Goal: Task Accomplishment & Management: Complete application form

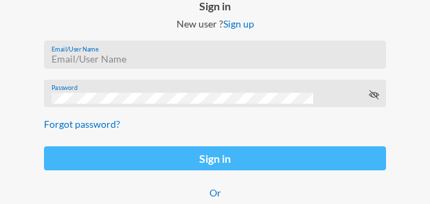
scroll to position [137, 0]
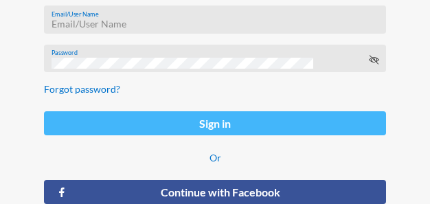
type input "[PERSON_NAME][EMAIL_ADDRESS][DOMAIN_NAME]"
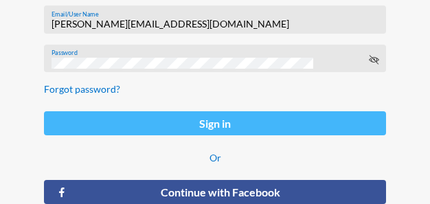
click at [231, 128] on button "Sign in" at bounding box center [215, 123] width 342 height 24
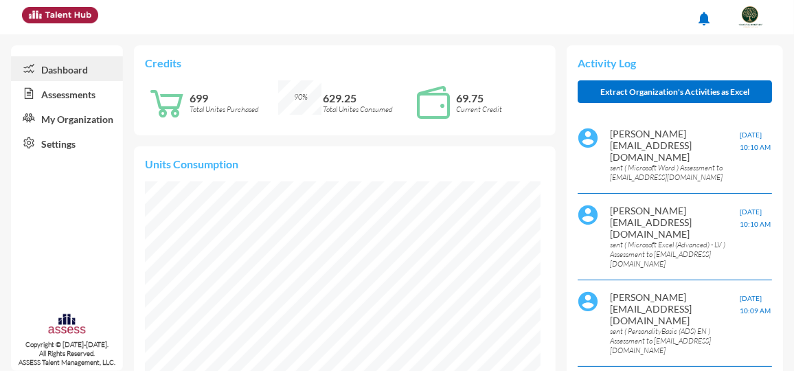
click at [73, 97] on link "Assessments" at bounding box center [67, 93] width 112 height 25
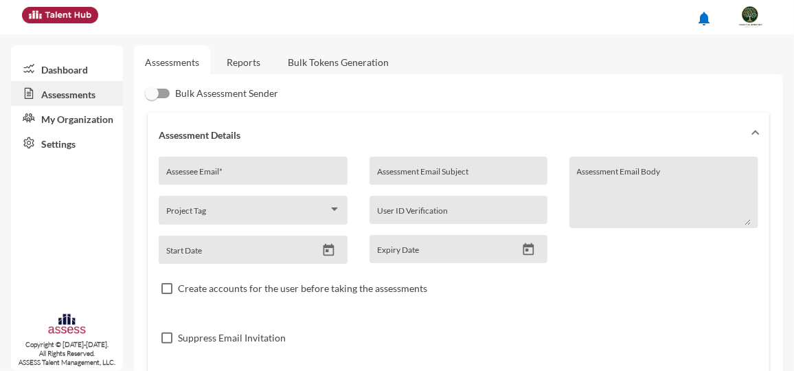
click at [270, 176] on input "Assessee Email *" at bounding box center [253, 175] width 174 height 11
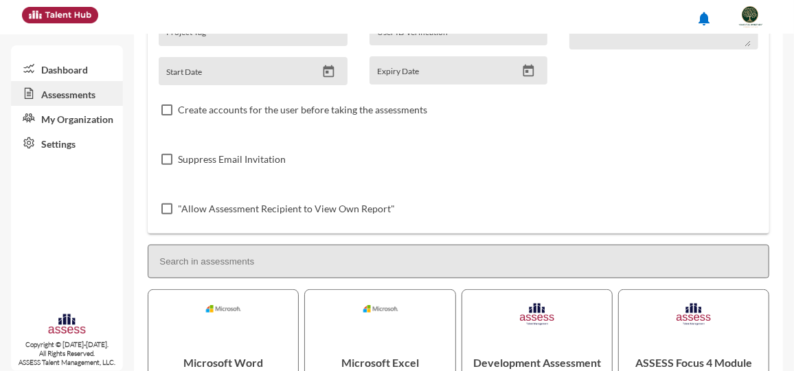
scroll to position [187, 0]
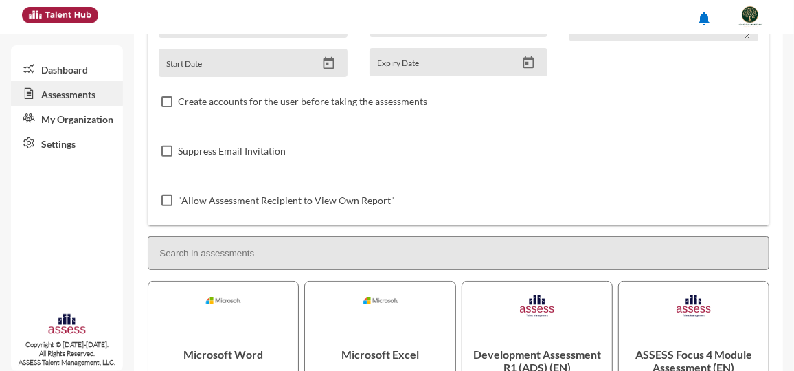
type input "[EMAIL_ADDRESS][DOMAIN_NAME]"
click at [176, 155] on label "Suppress Email Invitation" at bounding box center [223, 151] width 124 height 16
click at [167, 157] on input "Suppress Email Invitation" at bounding box center [166, 157] width 1 height 1
checkbox input "true"
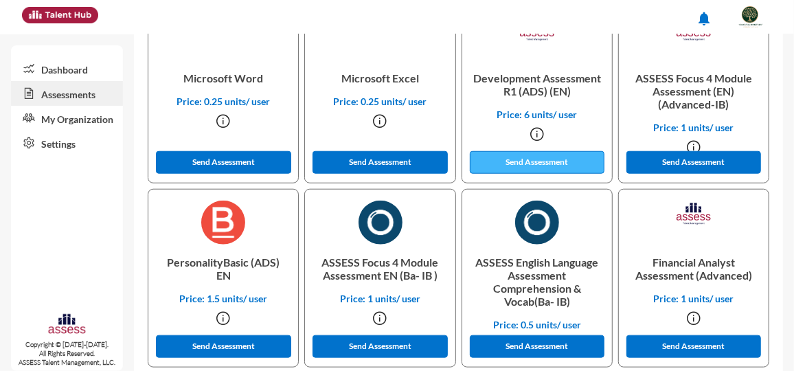
scroll to position [422, 0]
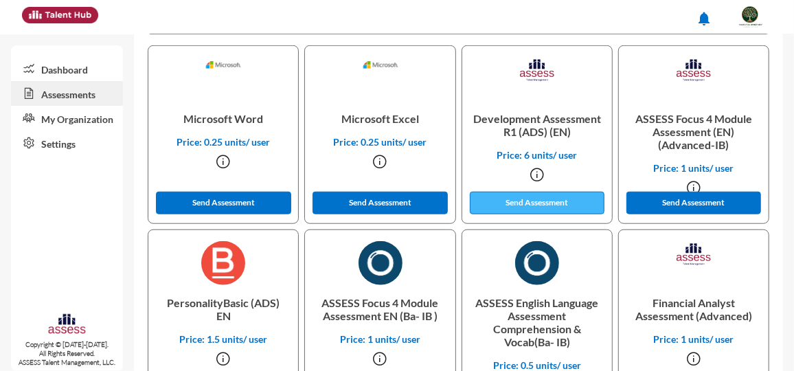
click at [436, 194] on button "Send Assessment" at bounding box center [537, 203] width 135 height 23
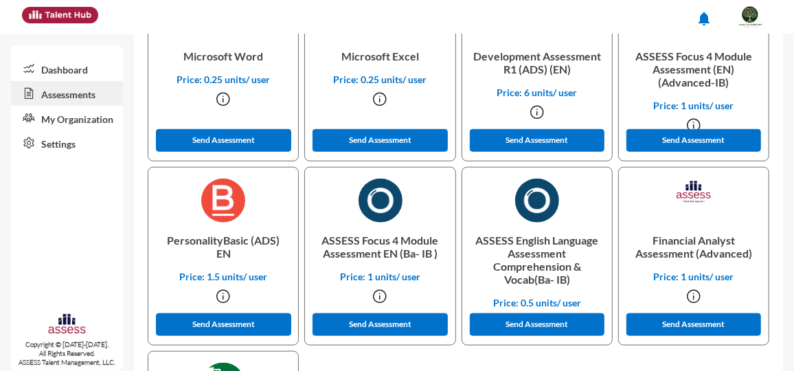
scroll to position [547, 0]
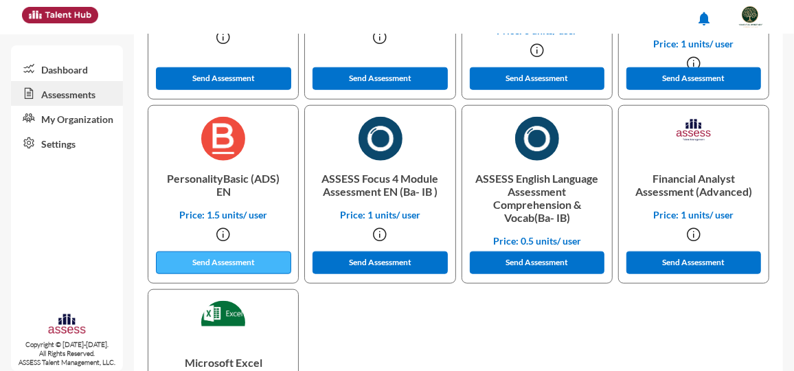
click at [263, 194] on button "Send Assessment" at bounding box center [223, 262] width 135 height 23
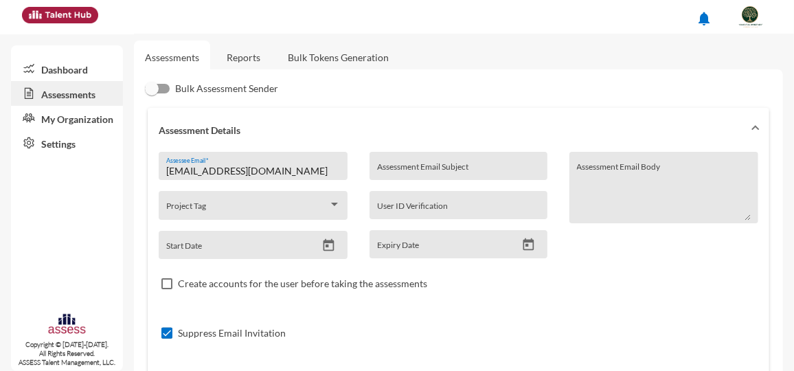
scroll to position [0, 0]
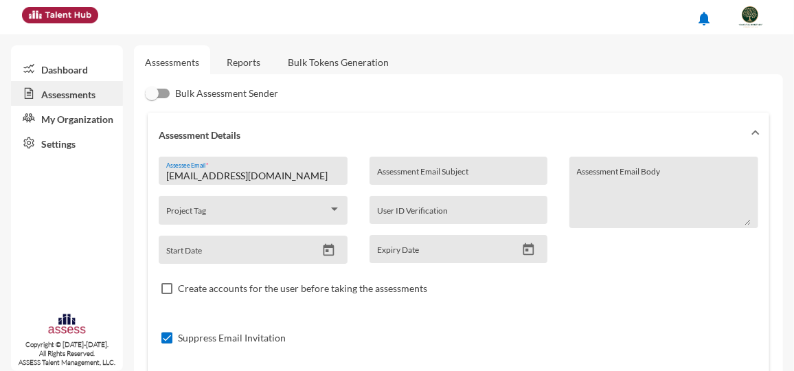
drag, startPoint x: 329, startPoint y: 174, endPoint x: 100, endPoint y: 172, distance: 229.4
click at [100, 172] on mat-sidenav-container "Dashboard Assessments My Organization Settings Copyright © [DATE]-[DATE]. All R…" at bounding box center [397, 202] width 794 height 337
click at [216, 174] on input "[EMAIL_ADDRESS][DOMAIN_NAME]" at bounding box center [253, 175] width 174 height 11
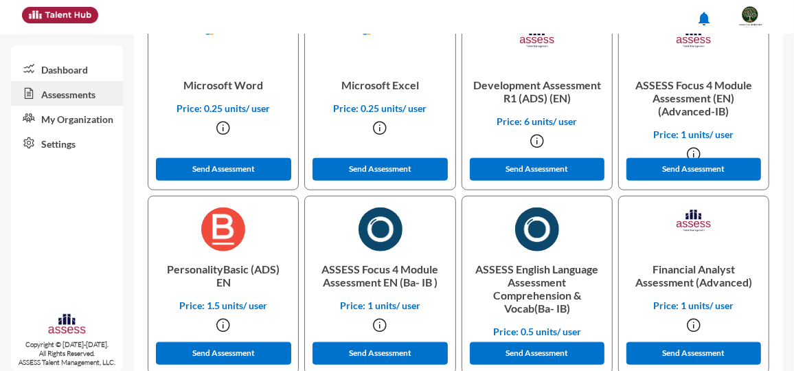
scroll to position [437, 0]
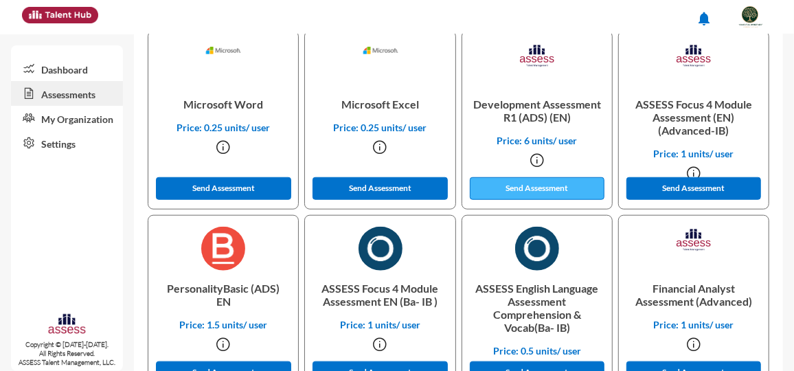
type input "[EMAIL_ADDRESS][DOMAIN_NAME]"
click at [436, 187] on button "Send Assessment" at bounding box center [537, 188] width 135 height 23
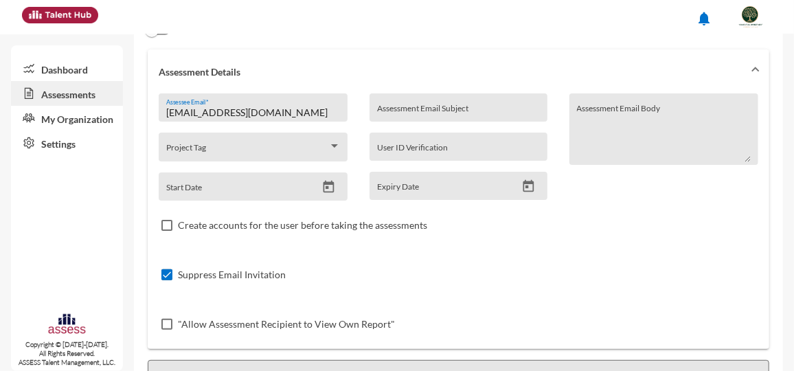
scroll to position [62, 0]
click at [70, 95] on link "Assessments" at bounding box center [67, 93] width 112 height 25
click at [71, 97] on link "Assessments" at bounding box center [67, 93] width 112 height 25
click at [73, 120] on link "My Organization" at bounding box center [67, 118] width 112 height 25
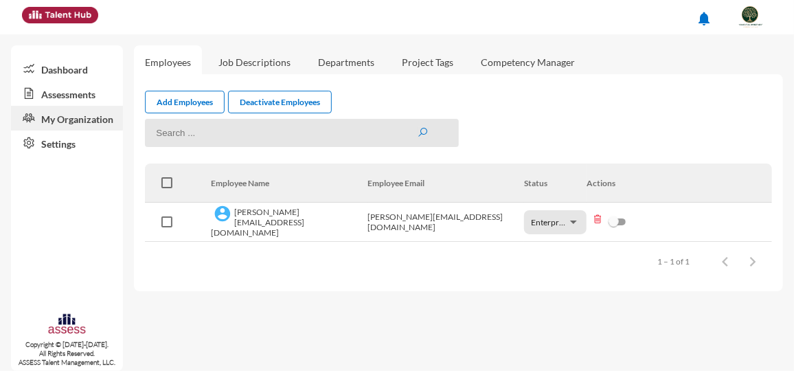
click at [73, 95] on link "Assessments" at bounding box center [67, 93] width 112 height 25
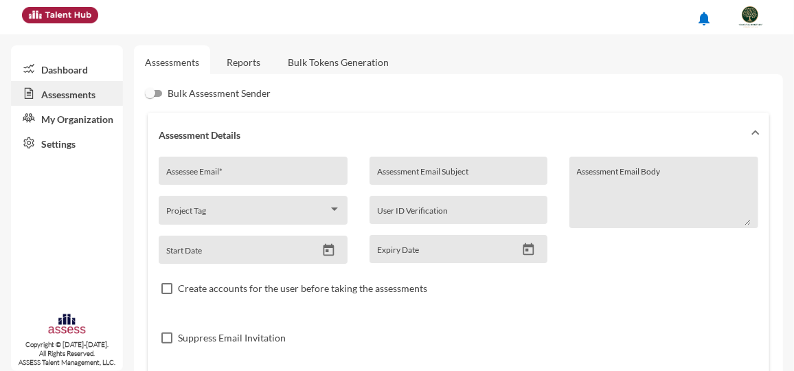
click at [233, 67] on link "Reports" at bounding box center [244, 62] width 56 height 34
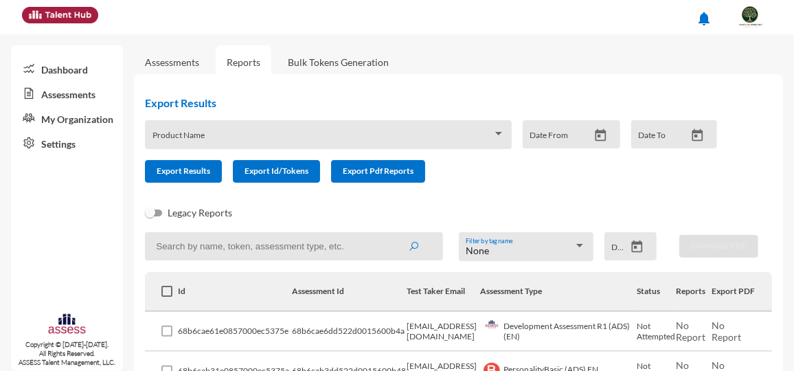
click at [166, 65] on link "Assessments" at bounding box center [172, 62] width 54 height 12
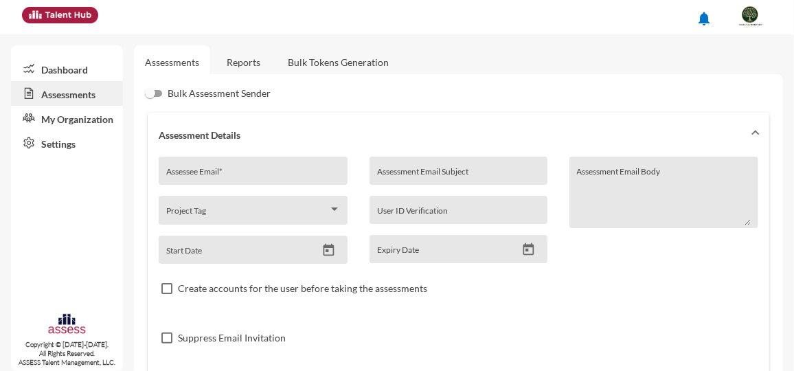
click at [299, 169] on div "Assessee Email *" at bounding box center [253, 174] width 174 height 21
paste input "[EMAIL_ADDRESS][DOMAIN_NAME]"
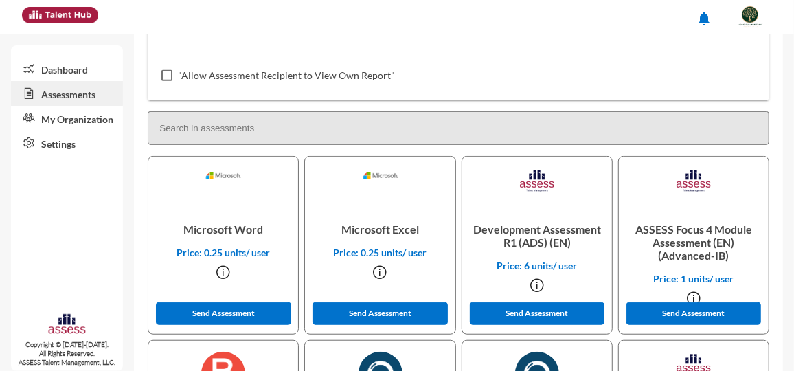
scroll to position [374, 0]
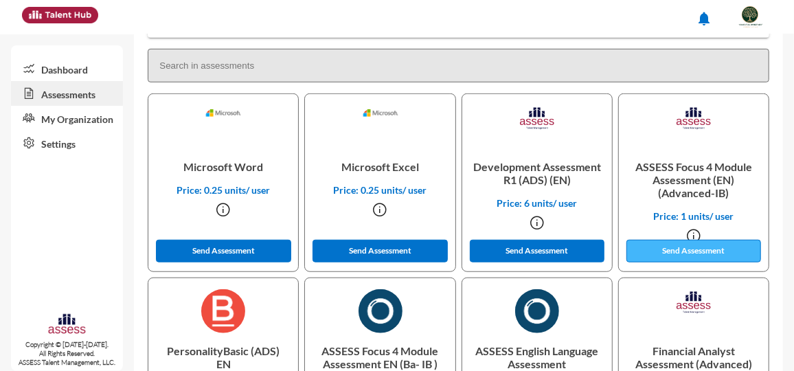
click at [436, 194] on button "Send Assessment" at bounding box center [693, 251] width 135 height 23
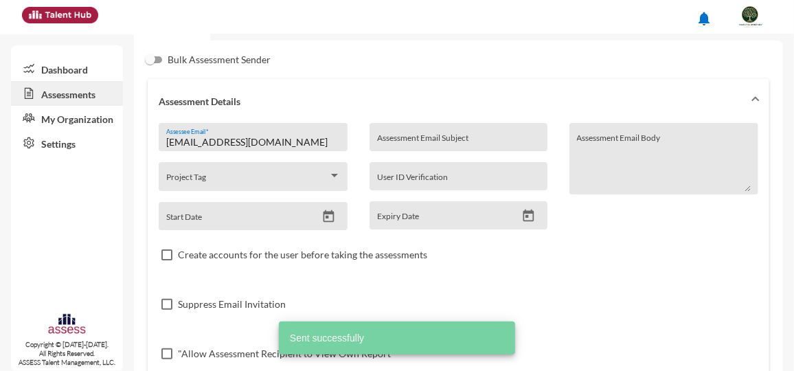
scroll to position [0, 0]
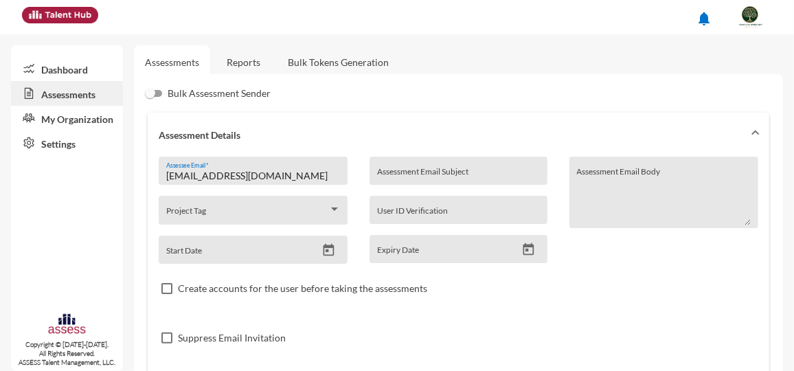
click at [260, 176] on input "[EMAIL_ADDRESS][DOMAIN_NAME]" at bounding box center [253, 175] width 174 height 11
click at [260, 177] on input "[EMAIL_ADDRESS][DOMAIN_NAME]" at bounding box center [253, 175] width 174 height 11
click at [256, 181] on input "[EMAIL_ADDRESS][DOMAIN_NAME]" at bounding box center [253, 175] width 174 height 11
click at [259, 171] on input "[EMAIL_ADDRESS][DOMAIN_NAME]" at bounding box center [253, 175] width 174 height 11
click at [251, 177] on input "[EMAIL_ADDRESS][DOMAIN_NAME]" at bounding box center [253, 175] width 174 height 11
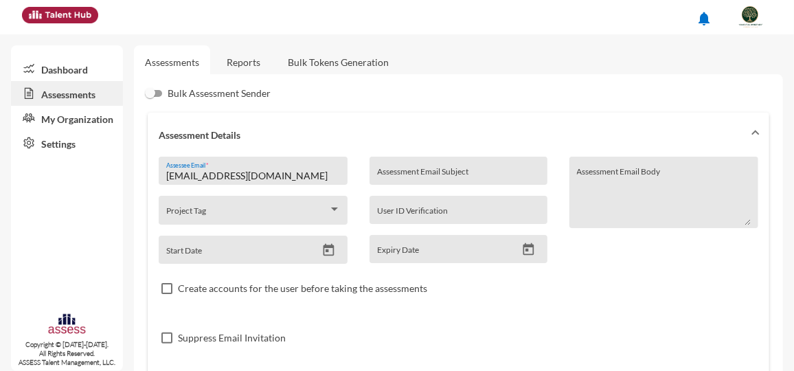
click at [264, 176] on input "[EMAIL_ADDRESS][DOMAIN_NAME]" at bounding box center [253, 175] width 174 height 11
click at [230, 177] on input "[EMAIL_ADDRESS][DOMAIN_NAME]" at bounding box center [253, 175] width 174 height 11
drag, startPoint x: 275, startPoint y: 180, endPoint x: 163, endPoint y: 190, distance: 112.4
click at [163, 190] on div "[PERSON_NAME][EMAIL_ADDRESS][DOMAIN_NAME] Assessee Email * Project Tag Start Da…" at bounding box center [259, 210] width 200 height 107
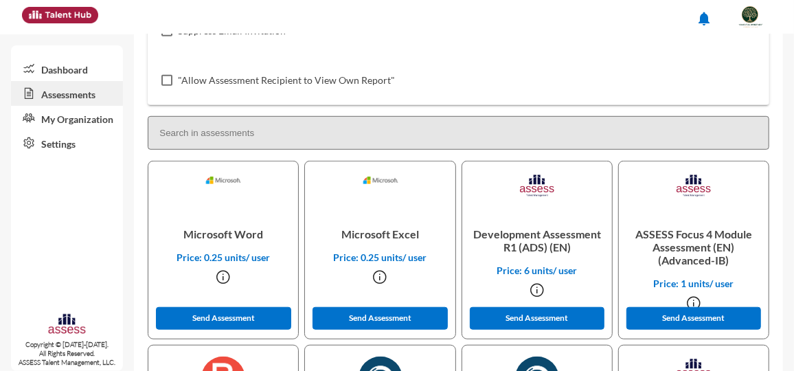
scroll to position [374, 0]
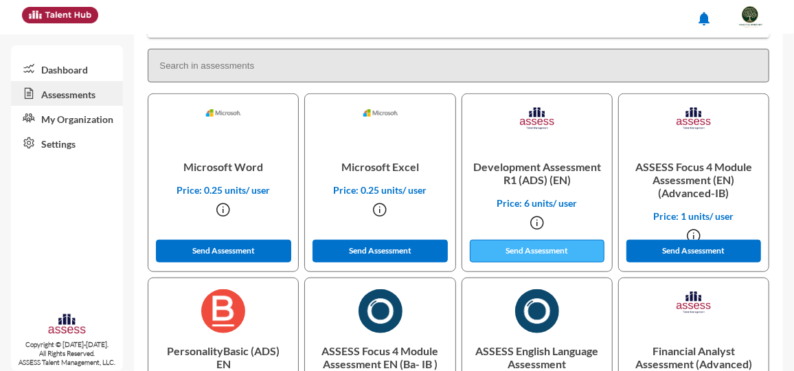
type input "[EMAIL_ADDRESS][DOMAIN_NAME]"
click at [436, 194] on button "Send Assessment" at bounding box center [537, 251] width 135 height 23
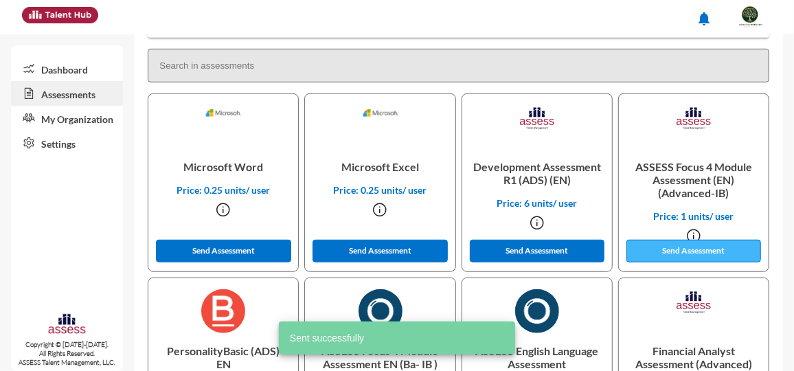
click at [436, 194] on button "Send Assessment" at bounding box center [693, 251] width 135 height 23
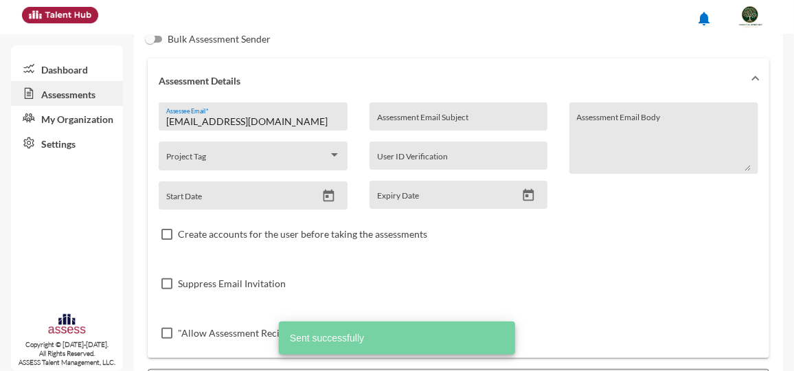
scroll to position [0, 0]
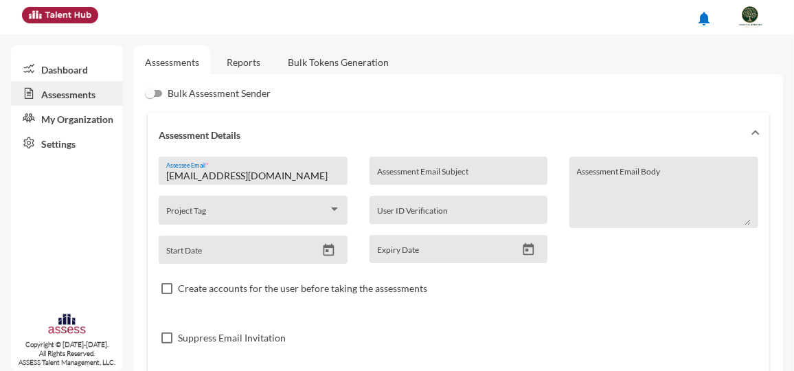
click at [205, 174] on input "[EMAIL_ADDRESS][DOMAIN_NAME]" at bounding box center [253, 175] width 174 height 11
drag, startPoint x: 232, startPoint y: 175, endPoint x: 160, endPoint y: 183, distance: 72.5
click at [160, 183] on div "[EMAIL_ADDRESS][DOMAIN_NAME] Assessee Email *" at bounding box center [253, 171] width 189 height 28
click at [247, 69] on link "Reports" at bounding box center [244, 62] width 56 height 34
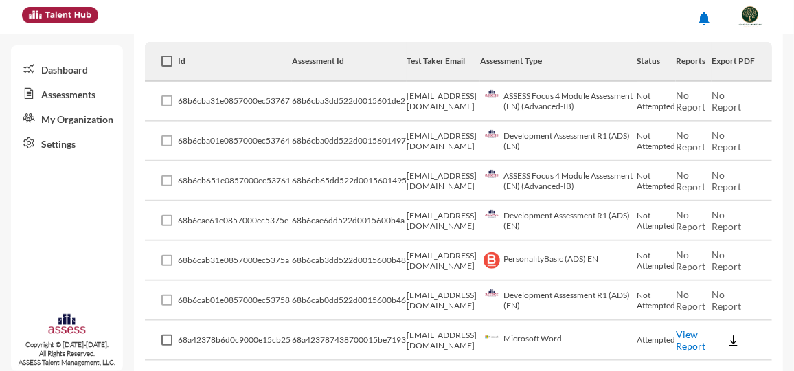
scroll to position [249, 0]
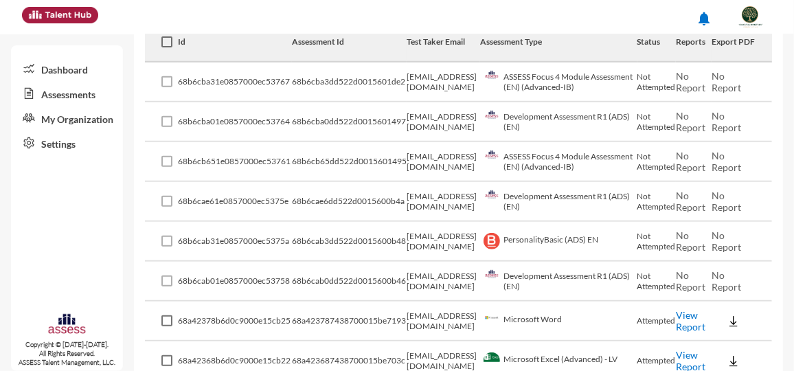
click at [407, 194] on td "[EMAIL_ADDRESS][DOMAIN_NAME]" at bounding box center [443, 202] width 73 height 40
drag, startPoint x: 404, startPoint y: 203, endPoint x: 490, endPoint y: 206, distance: 85.9
click at [436, 194] on tr "68b6cae61e0857000ec5375e 68b6cae6dd522d0015600b4a [EMAIL_ADDRESS][DOMAIN_NAME] …" at bounding box center [458, 202] width 627 height 40
drag, startPoint x: 490, startPoint y: 206, endPoint x: 473, endPoint y: 207, distance: 16.5
copy tr "[EMAIL_ADDRESS][DOMAIN_NAME]"
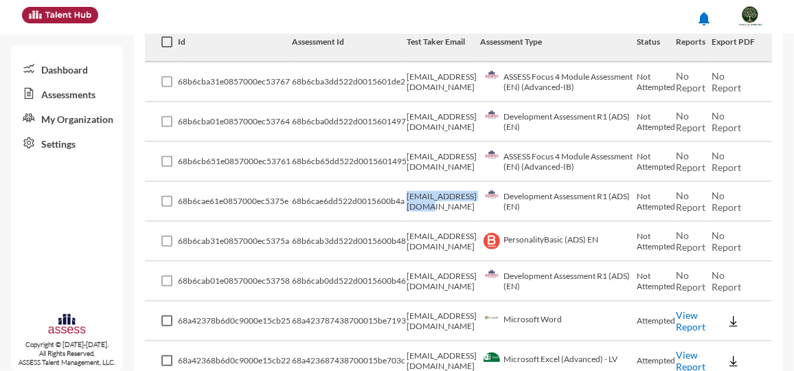
scroll to position [0, 0]
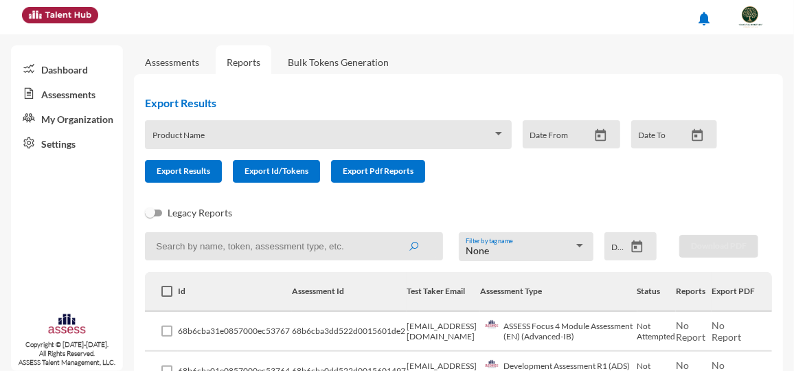
click at [181, 61] on link "Assessments" at bounding box center [172, 62] width 54 height 12
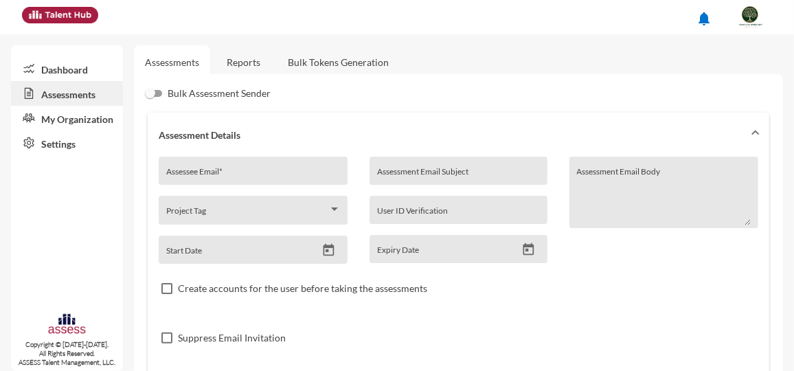
click at [269, 171] on input "Assessee Email *" at bounding box center [253, 175] width 174 height 11
paste input "[EMAIL_ADDRESS][DOMAIN_NAME]"
click at [181, 174] on input "[EMAIL_ADDRESS][DOMAIN_NAME]" at bounding box center [253, 175] width 174 height 11
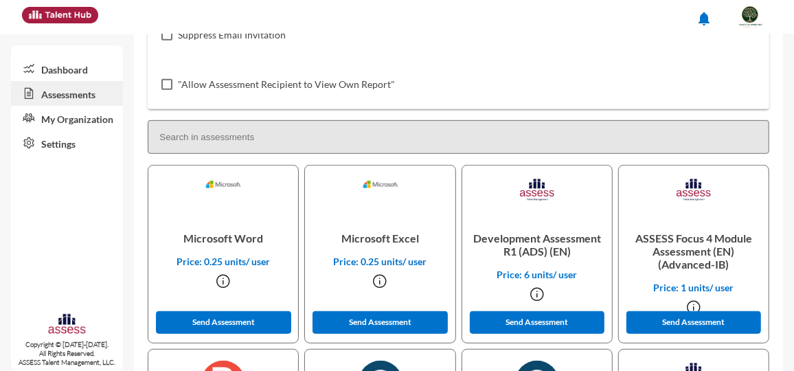
scroll to position [312, 0]
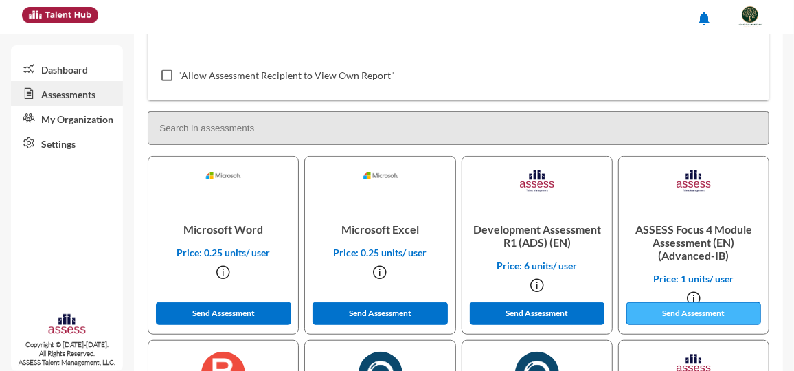
type input "[EMAIL_ADDRESS][DOMAIN_NAME]"
click at [436, 194] on button "Send Assessment" at bounding box center [693, 313] width 135 height 23
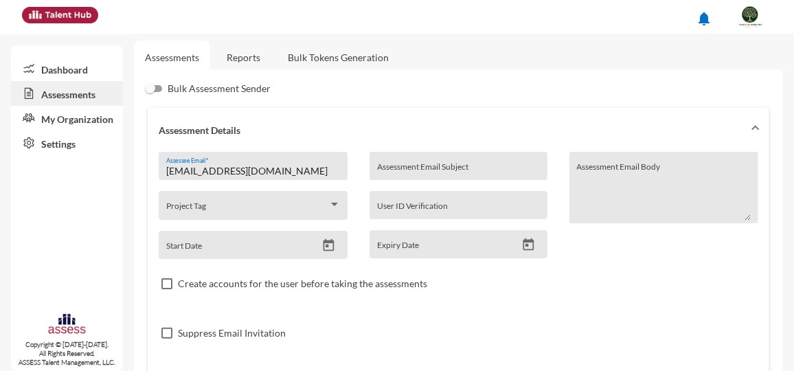
scroll to position [0, 0]
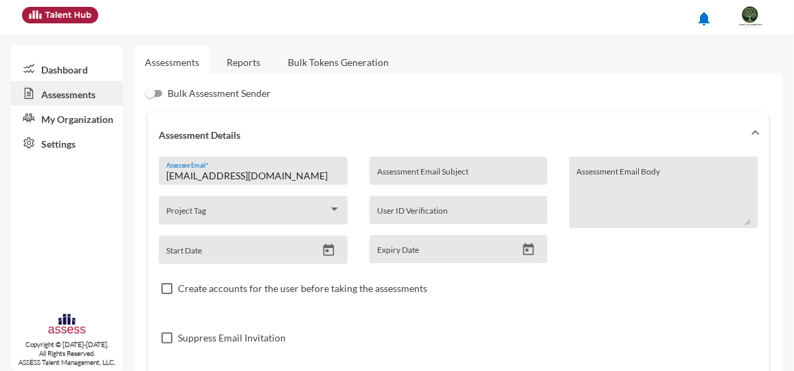
click at [243, 62] on link "Reports" at bounding box center [244, 62] width 56 height 34
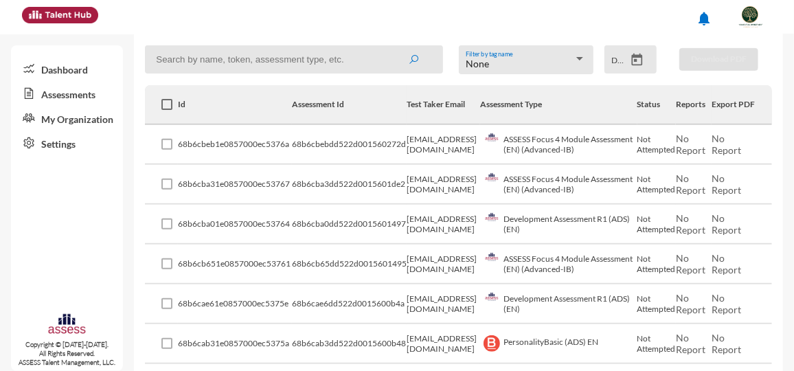
scroll to position [249, 0]
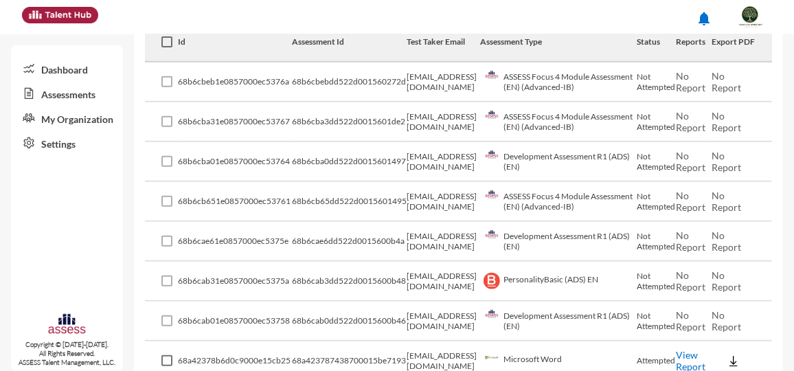
click at [436, 194] on td "[EMAIL_ADDRESS][DOMAIN_NAME]" at bounding box center [443, 202] width 73 height 40
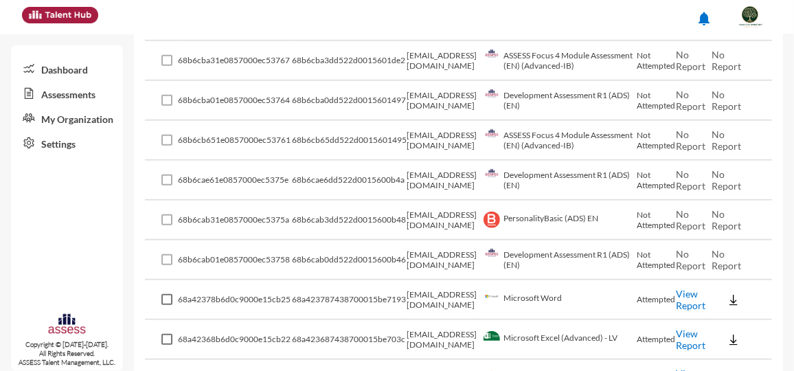
scroll to position [312, 0]
click at [436, 194] on td "PersonalityBasic (ADS) EN" at bounding box center [558, 219] width 157 height 40
drag, startPoint x: 564, startPoint y: 214, endPoint x: 620, endPoint y: 218, distance: 55.8
click at [436, 194] on td "PersonalityBasic (ADS) EN" at bounding box center [558, 219] width 157 height 40
drag, startPoint x: 620, startPoint y: 218, endPoint x: 552, endPoint y: 229, distance: 68.1
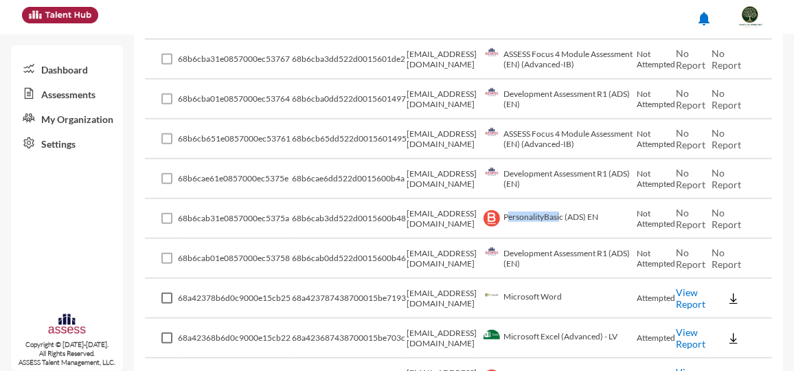
click at [436, 194] on td "PersonalityBasic (ADS) EN" at bounding box center [558, 219] width 157 height 40
